Goal: Information Seeking & Learning: Learn about a topic

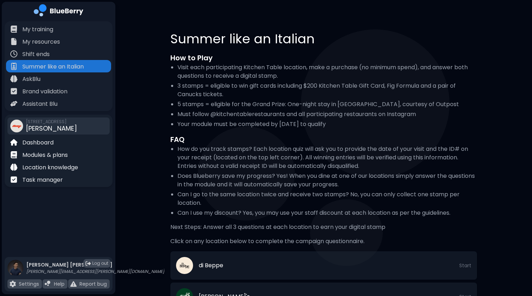
scroll to position [56, 0]
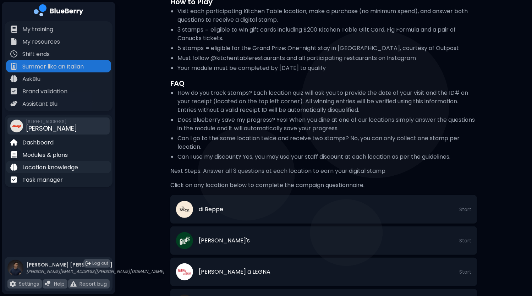
click at [42, 169] on p "Location knowledge" at bounding box center [50, 167] width 56 height 9
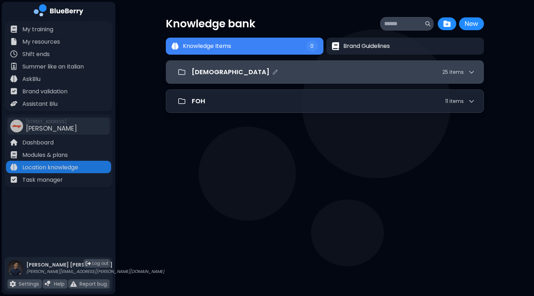
click at [318, 61] on div "[DEMOGRAPHIC_DATA] 25 item s" at bounding box center [325, 71] width 318 height 23
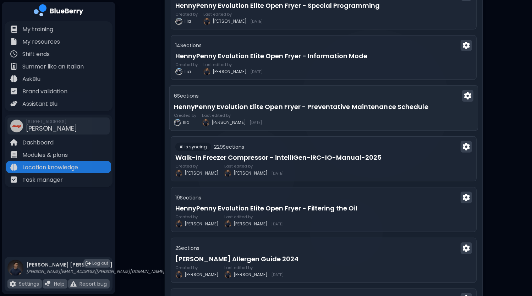
scroll to position [181, 0]
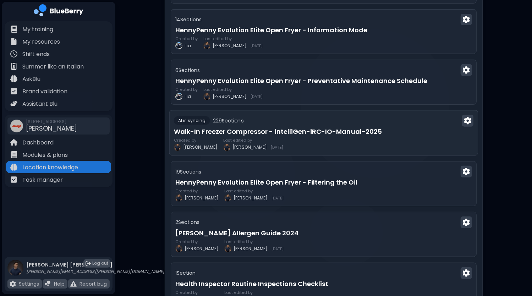
click at [327, 138] on div "Created by [PERSON_NAME] edited by [PERSON_NAME] [DATE]" at bounding box center [324, 144] width 300 height 13
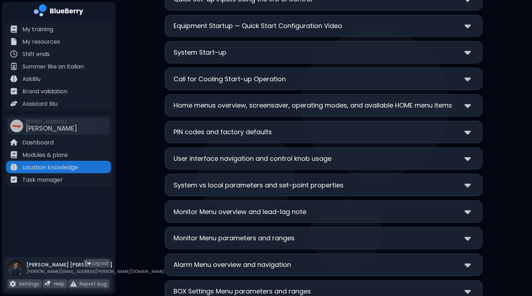
scroll to position [2129, 0]
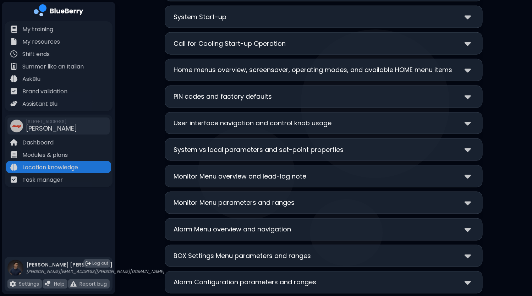
click at [454, 118] on div "User interface navigation and control knob usage" at bounding box center [324, 123] width 300 height 10
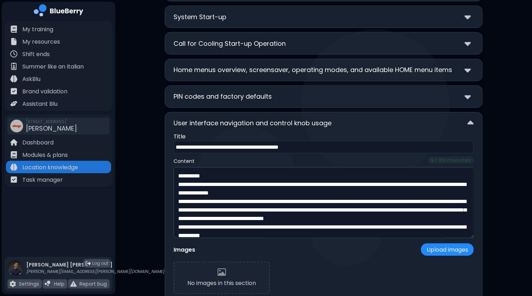
click at [451, 118] on div "User interface navigation and control knob usage" at bounding box center [324, 123] width 300 height 10
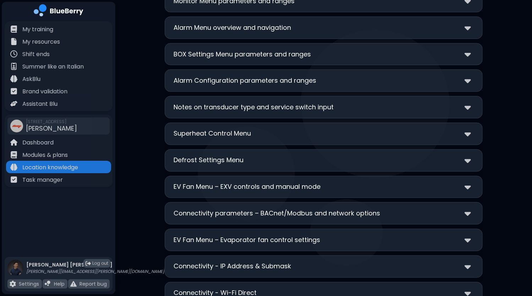
scroll to position [2342, 0]
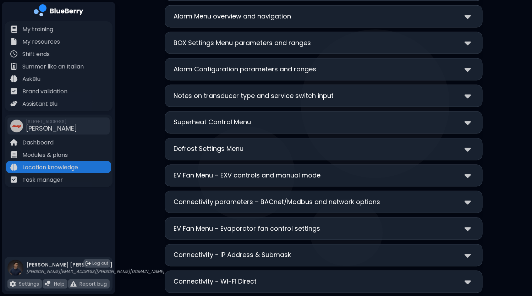
click at [307, 144] on div "Defrost Settings Menu" at bounding box center [324, 149] width 300 height 10
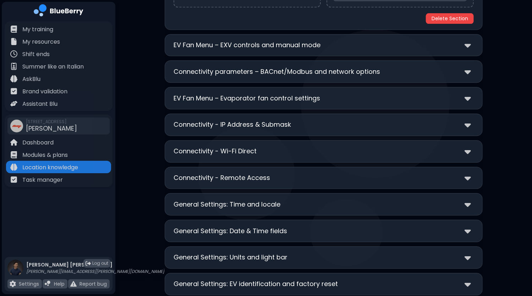
scroll to position [2732, 0]
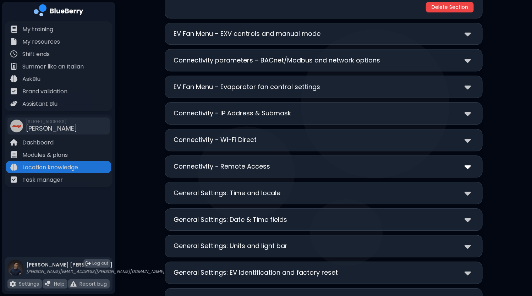
click at [466, 161] on img at bounding box center [468, 166] width 6 height 10
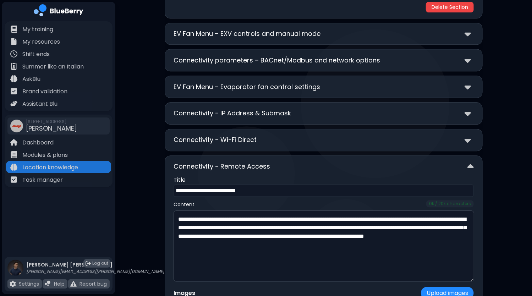
click at [467, 161] on div at bounding box center [469, 166] width 9 height 10
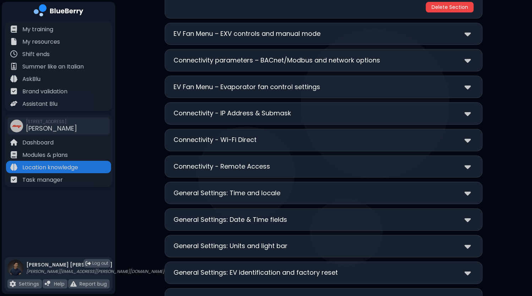
click at [456, 135] on div "Connectivity - Wi-Fi Direct" at bounding box center [324, 140] width 300 height 10
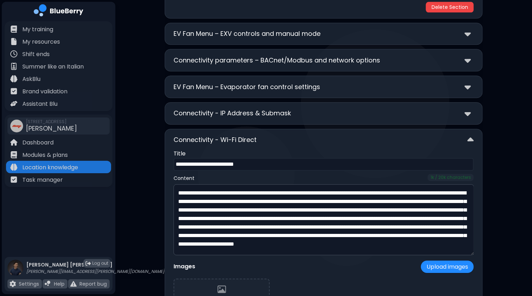
click at [456, 135] on div "Connectivity - Wi-Fi Direct" at bounding box center [324, 140] width 300 height 10
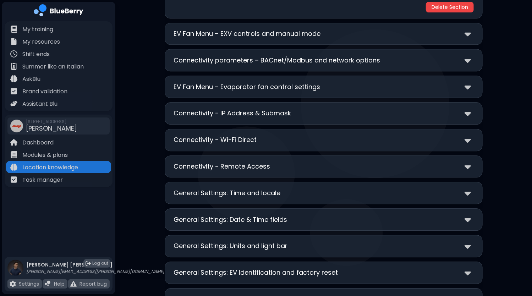
click at [429, 108] on div "Connectivity - IP Address & Submask" at bounding box center [324, 113] width 300 height 10
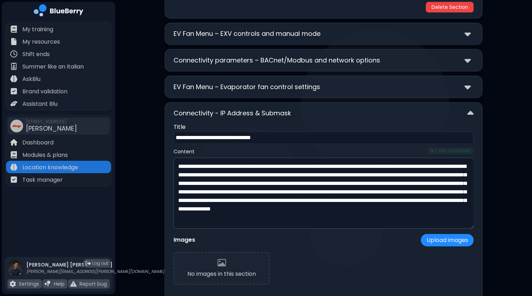
click at [429, 108] on div "Connectivity - IP Address & Submask" at bounding box center [324, 113] width 300 height 10
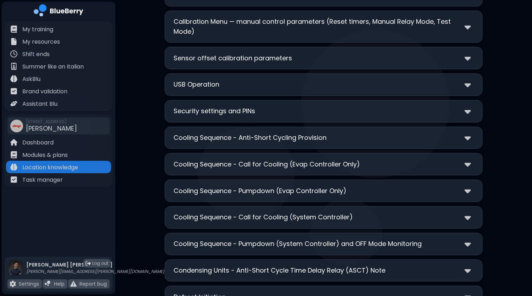
scroll to position [3052, 0]
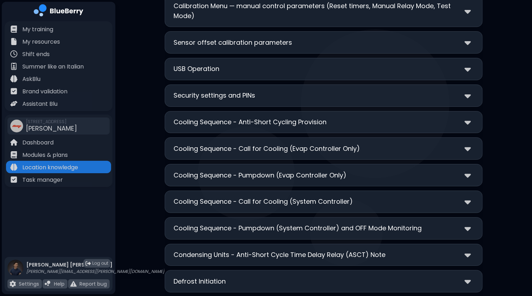
click at [420, 197] on div "Cooling Sequence - Call for Cooling (System Controller)" at bounding box center [324, 202] width 300 height 10
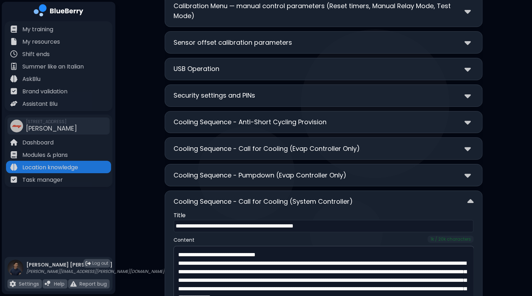
click at [420, 197] on div "Cooling Sequence - Call for Cooling (System Controller)" at bounding box center [324, 202] width 300 height 10
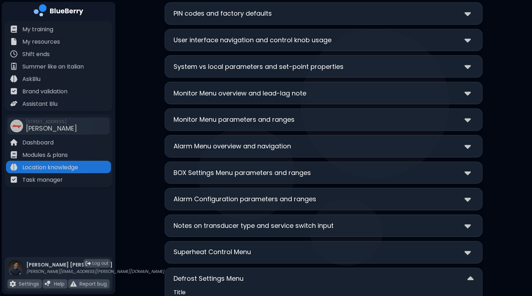
scroll to position [2307, 0]
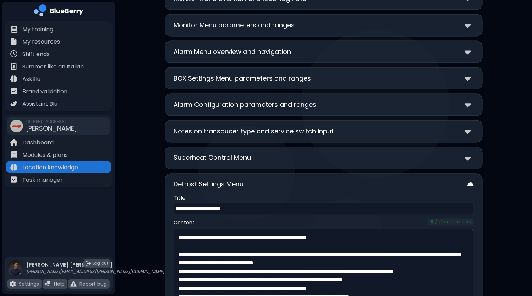
click at [468, 180] on img at bounding box center [470, 185] width 6 height 10
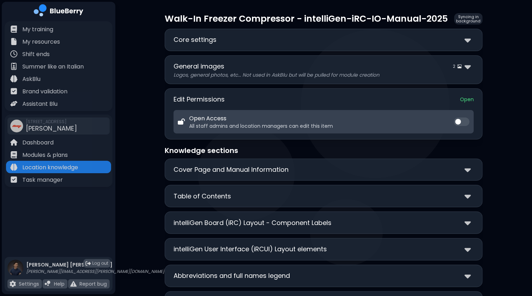
scroll to position [0, 0]
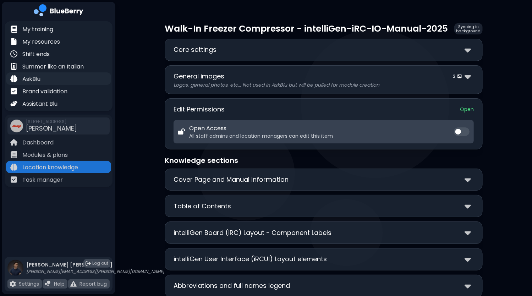
click at [47, 80] on div "AskBlu" at bounding box center [58, 78] width 105 height 12
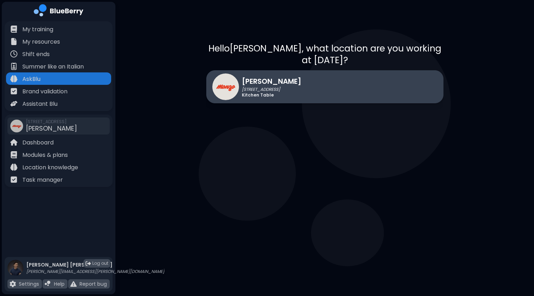
click at [301, 84] on div "[PERSON_NAME] [STREET_ADDRESS] Kitchen Table" at bounding box center [324, 86] width 237 height 33
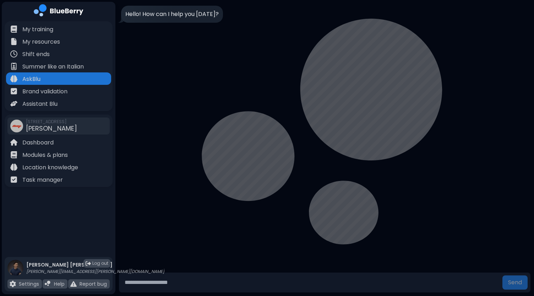
click at [180, 287] on input "text" at bounding box center [311, 282] width 378 height 14
type input "**********"
click at [502, 275] on button "Send" at bounding box center [514, 282] width 25 height 14
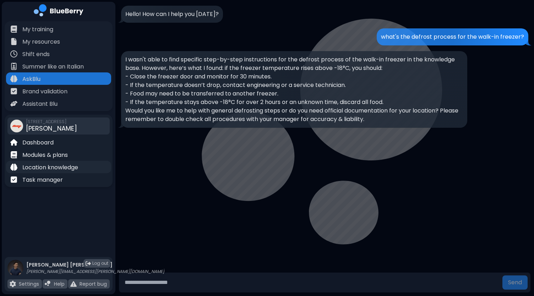
click at [62, 170] on p "Location knowledge" at bounding box center [50, 167] width 56 height 9
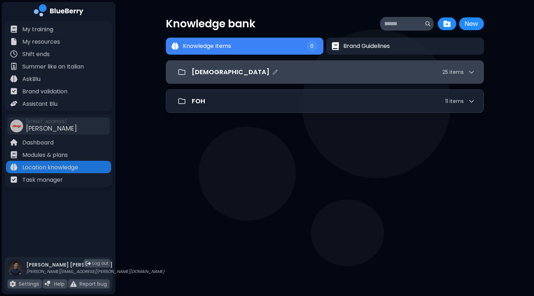
click at [302, 75] on div "[DEMOGRAPHIC_DATA] 25 item s" at bounding box center [333, 72] width 283 height 10
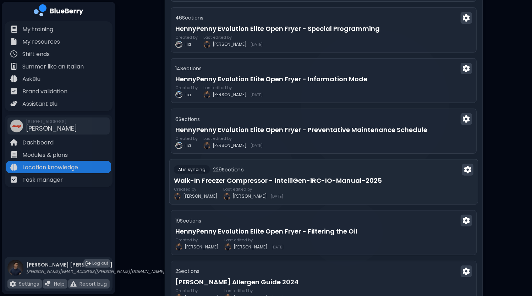
scroll to position [142, 0]
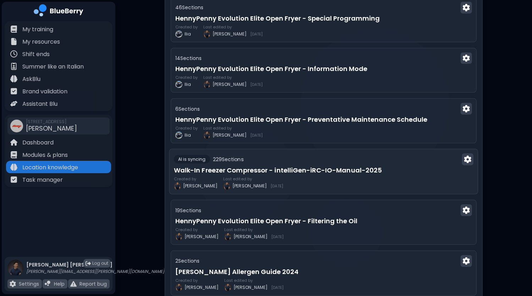
click at [438, 172] on h3 "Walk-In Freezer Compressor - intelliGen-iRC-IO-Manual-2025" at bounding box center [324, 170] width 300 height 10
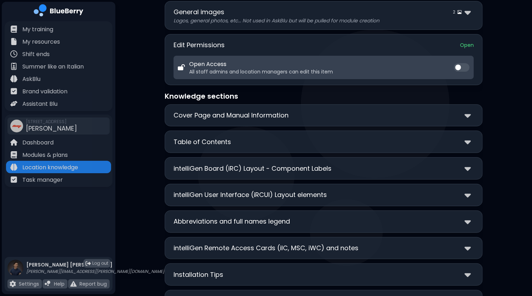
scroll to position [71, 0]
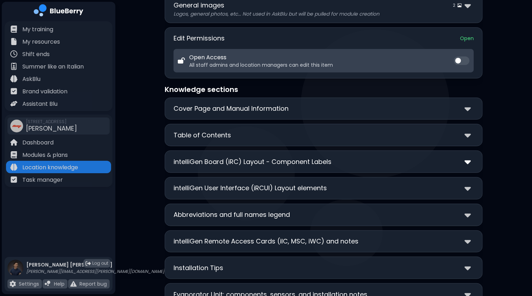
click at [468, 162] on img at bounding box center [468, 161] width 6 height 10
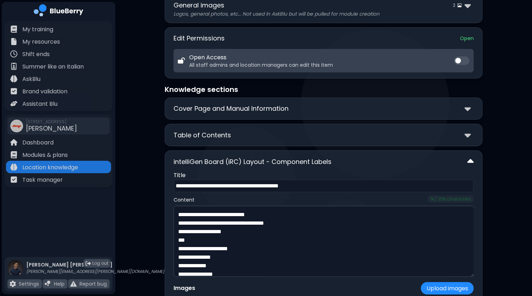
click at [468, 162] on img at bounding box center [470, 161] width 6 height 10
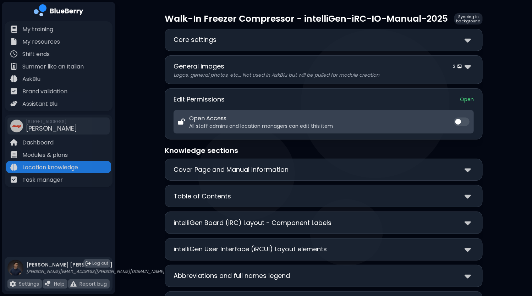
scroll to position [0, 0]
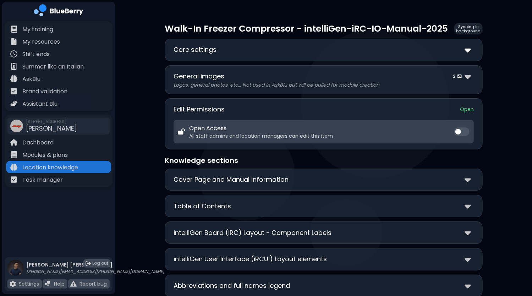
click at [465, 50] on img at bounding box center [468, 50] width 6 height 10
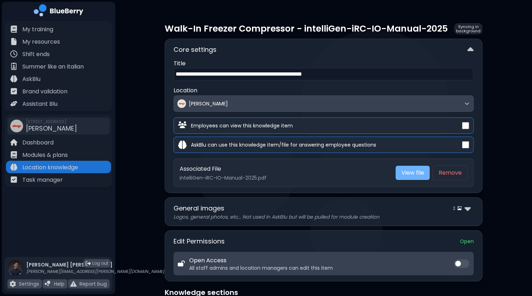
click at [417, 173] on link "View file" at bounding box center [413, 173] width 34 height 14
